Goal: Transaction & Acquisition: Book appointment/travel/reservation

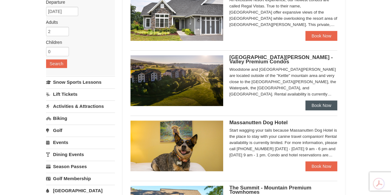
scroll to position [99, 0]
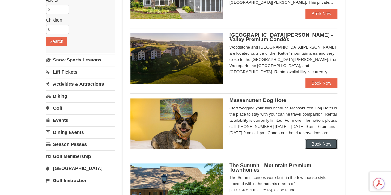
click at [324, 141] on link "Book Now" at bounding box center [322, 144] width 32 height 10
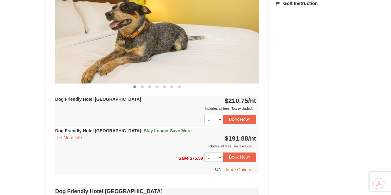
scroll to position [297, 0]
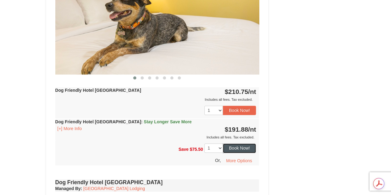
click at [248, 147] on button "Book Now!" at bounding box center [239, 148] width 33 height 9
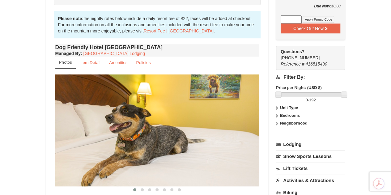
scroll to position [184, 0]
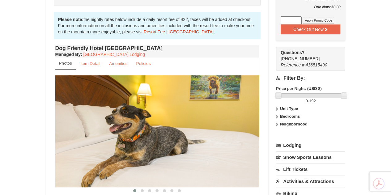
click at [162, 30] on link "Resort Fee | [GEOGRAPHIC_DATA]" at bounding box center [179, 31] width 70 height 5
